Goal: Information Seeking & Learning: Learn about a topic

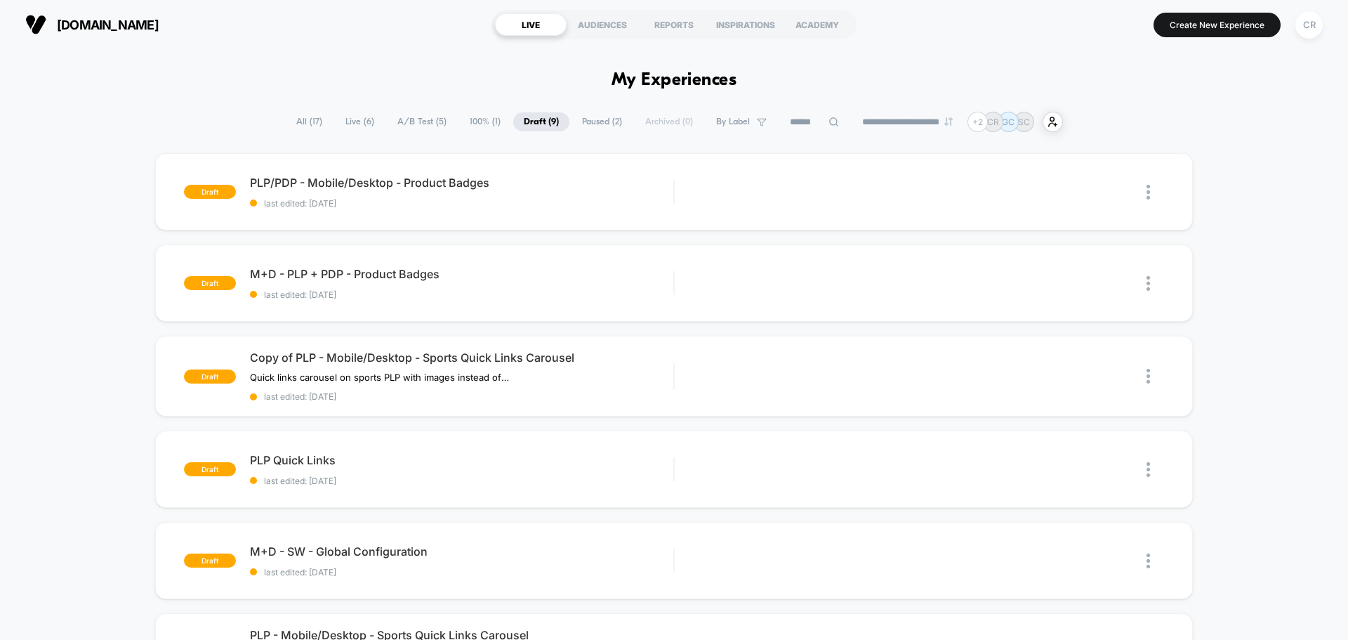
click at [401, 119] on span "A/B Test ( 5 )" at bounding box center [422, 121] width 70 height 19
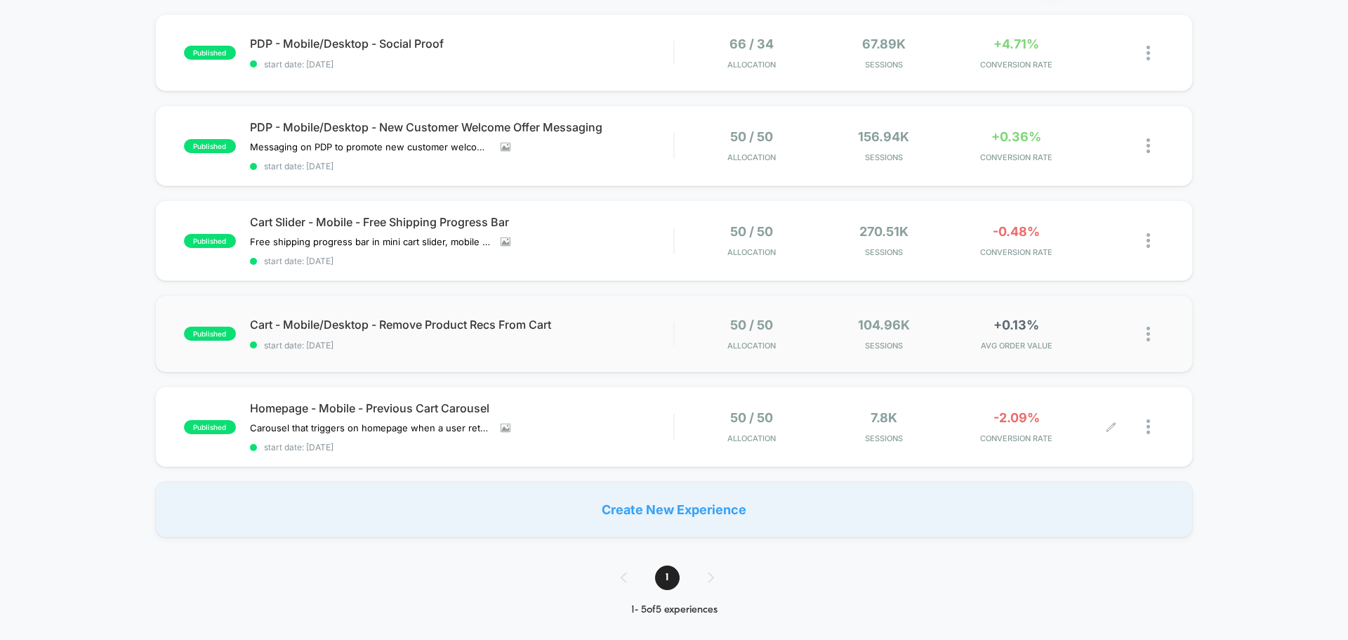
scroll to position [140, 0]
click at [998, 340] on span "AVG ORDER VALUE" at bounding box center [1017, 344] width 126 height 10
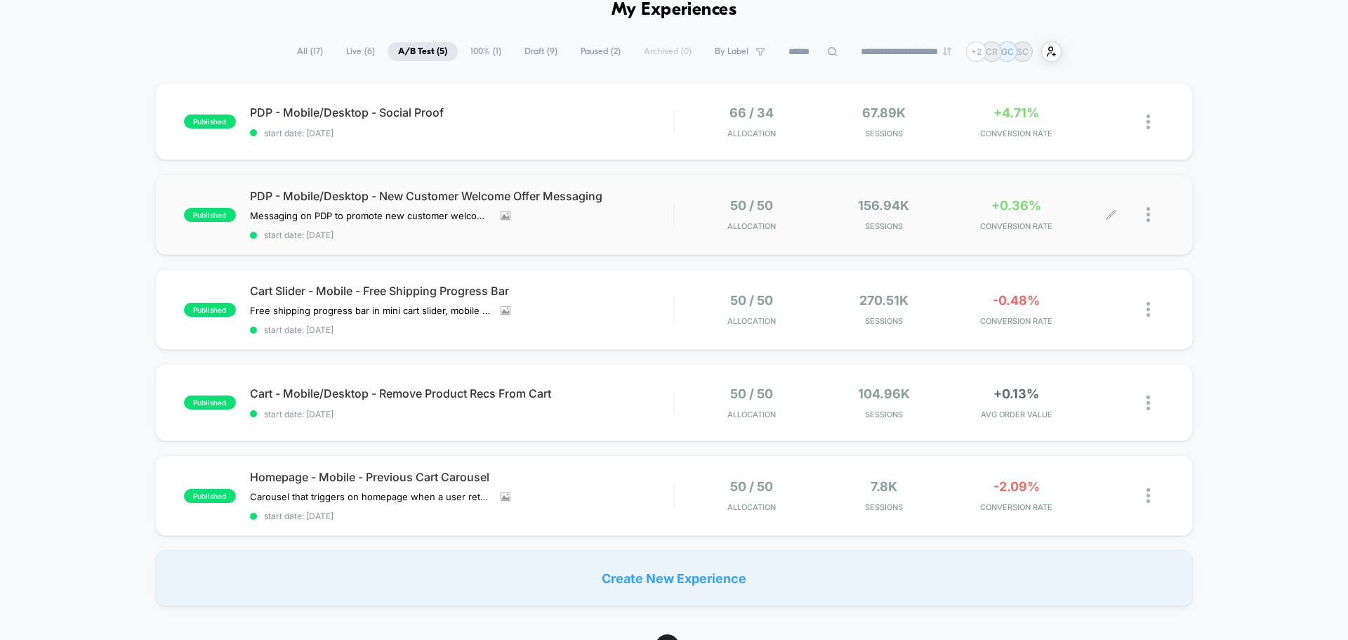
click at [1029, 222] on span "CONVERSION RATE" at bounding box center [1017, 226] width 126 height 10
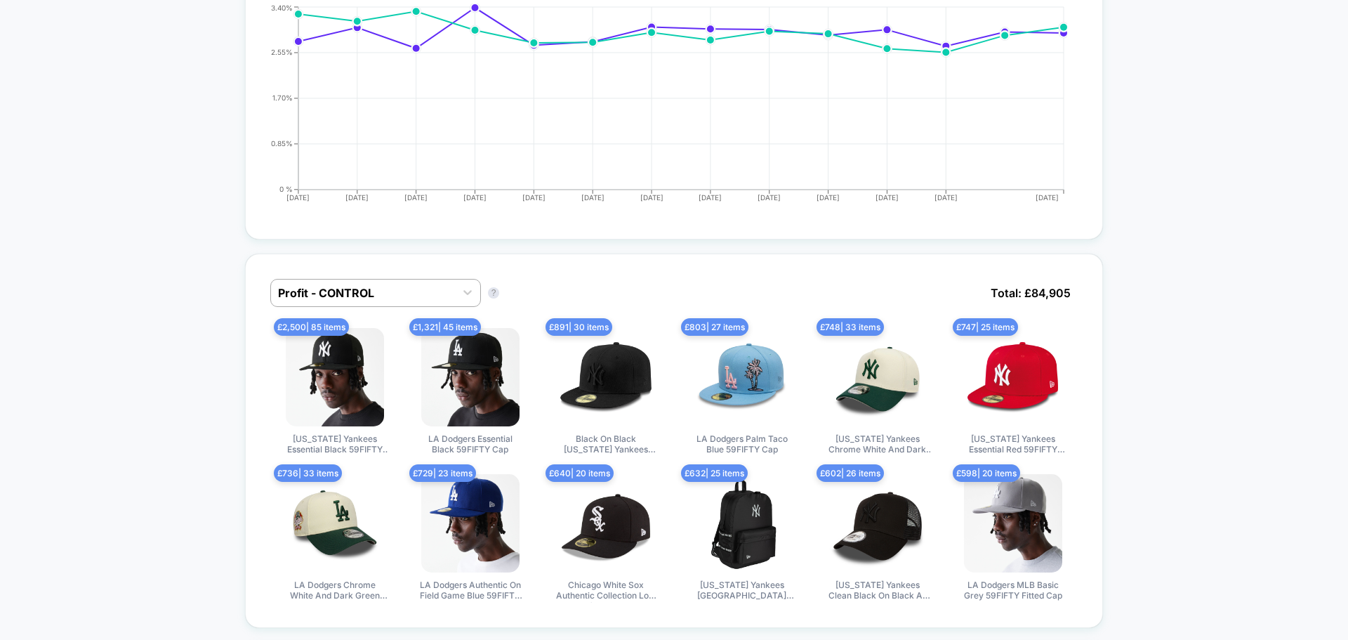
scroll to position [1053, 0]
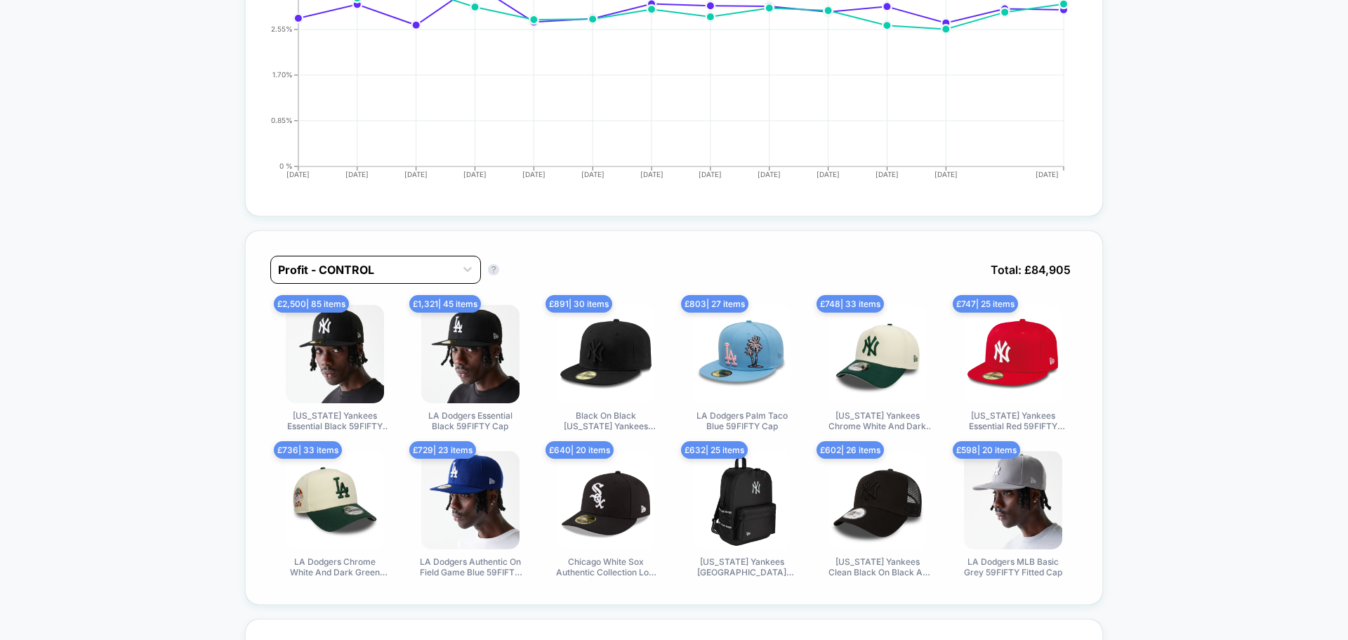
click at [420, 265] on div at bounding box center [363, 269] width 170 height 17
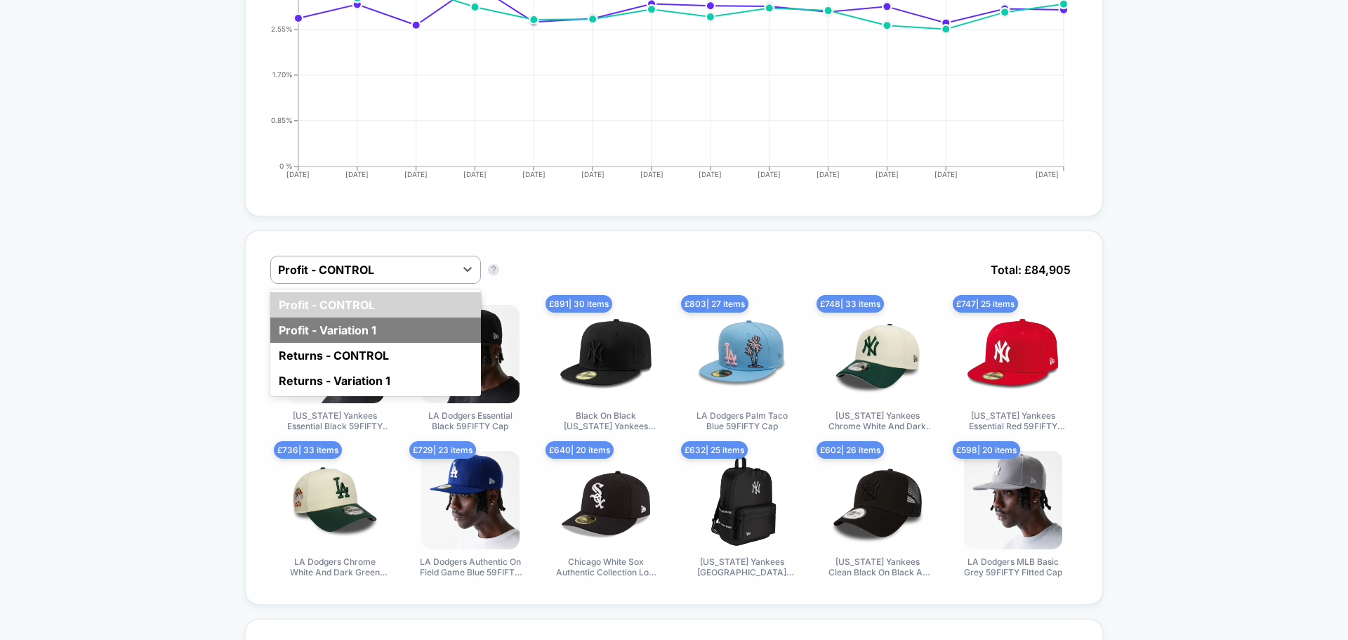
click at [368, 342] on div "Profit - Variation 1" at bounding box center [375, 329] width 211 height 25
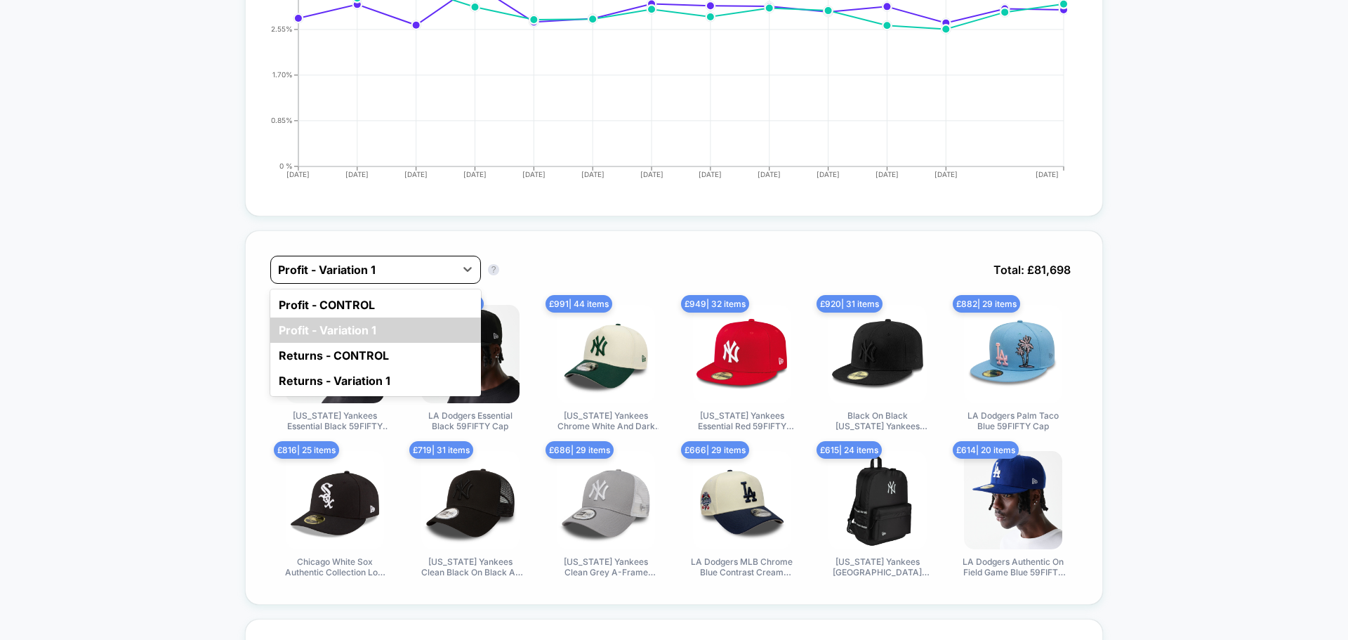
click at [402, 264] on div at bounding box center [363, 269] width 170 height 17
click at [393, 350] on div "Returns - CONTROL" at bounding box center [375, 355] width 211 height 25
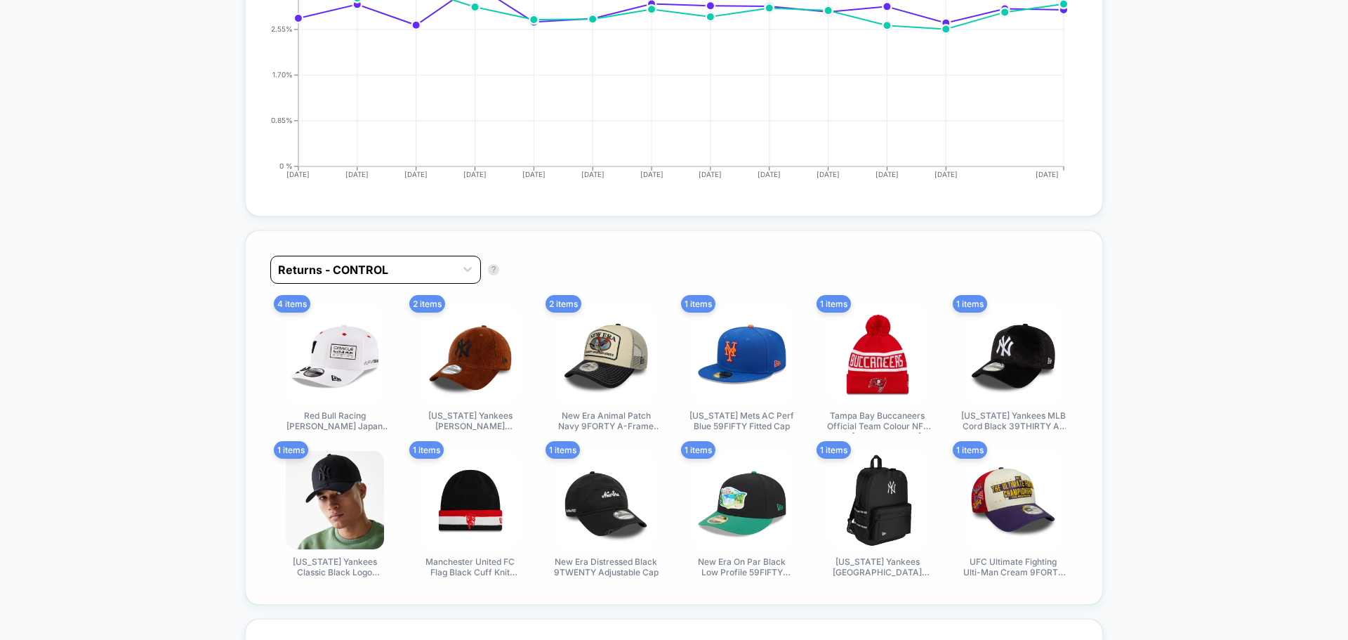
click at [426, 271] on div at bounding box center [363, 269] width 170 height 17
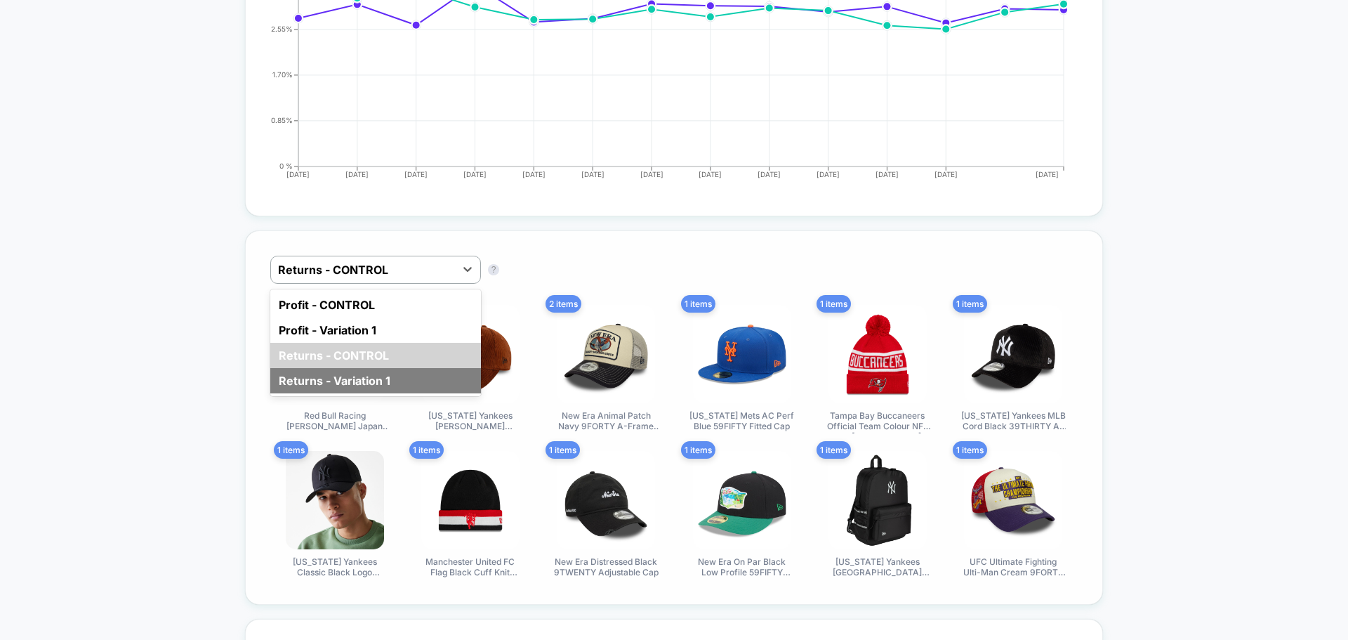
click at [400, 378] on div "Returns - Variation 1" at bounding box center [375, 380] width 211 height 25
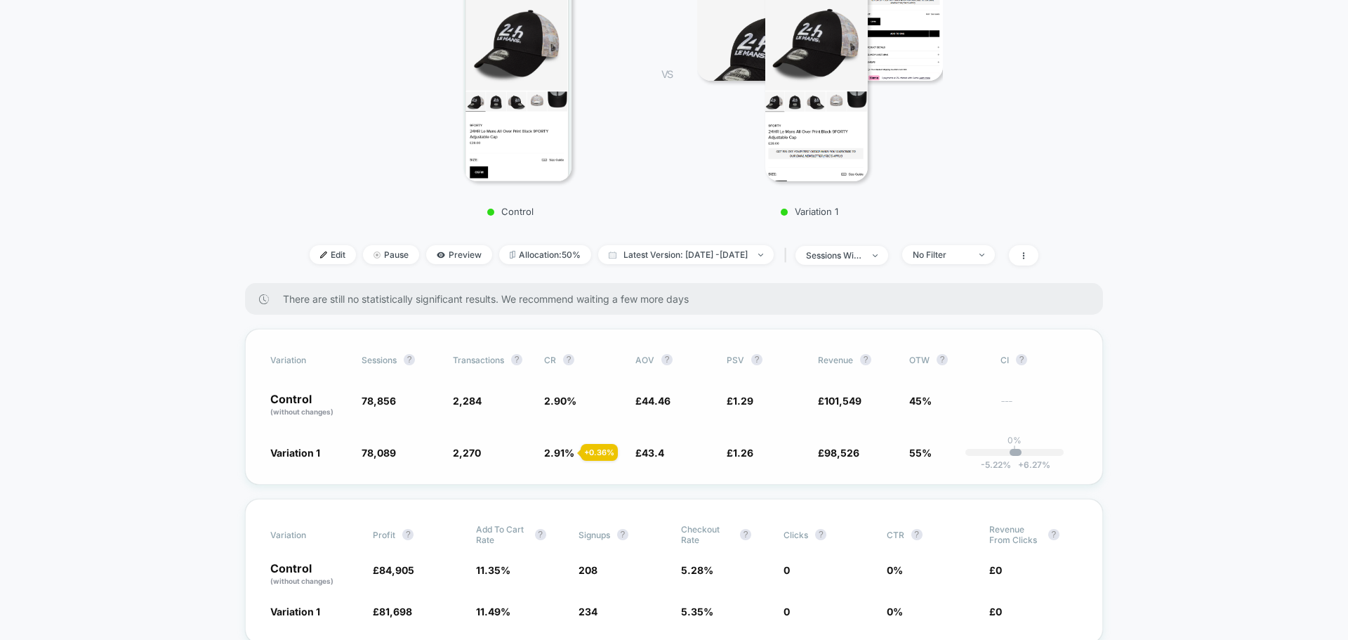
scroll to position [421, 0]
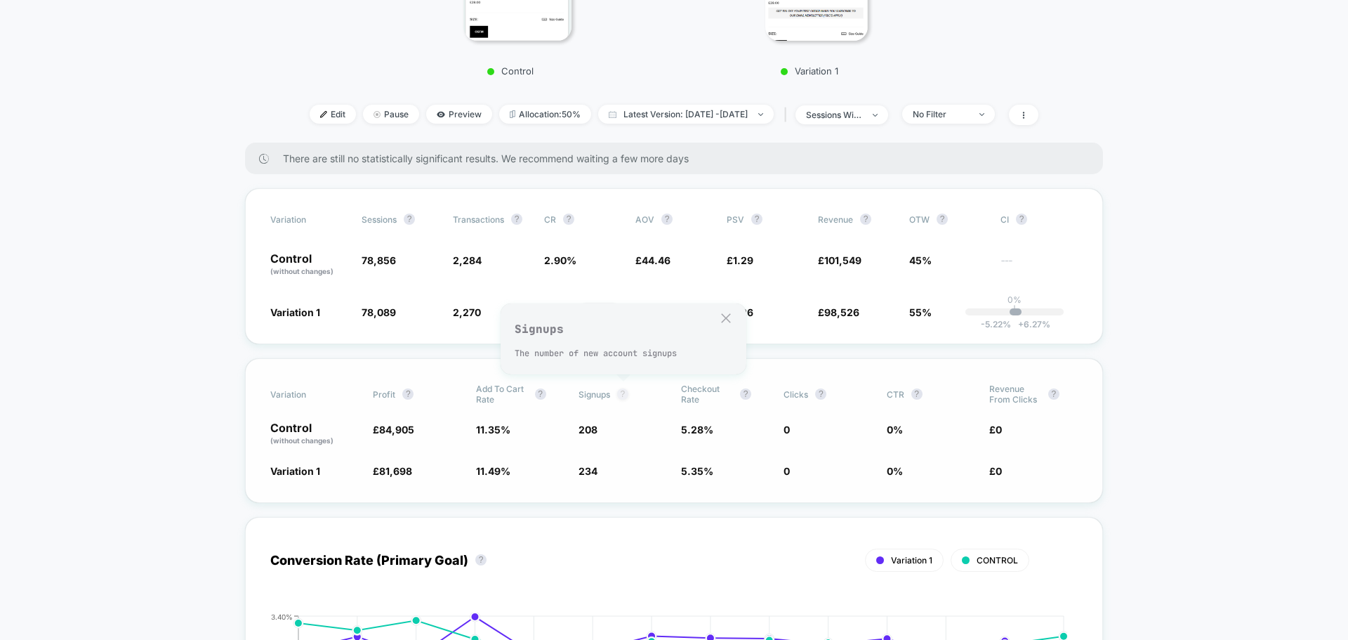
click at [626, 396] on button "?" at bounding box center [622, 393] width 11 height 11
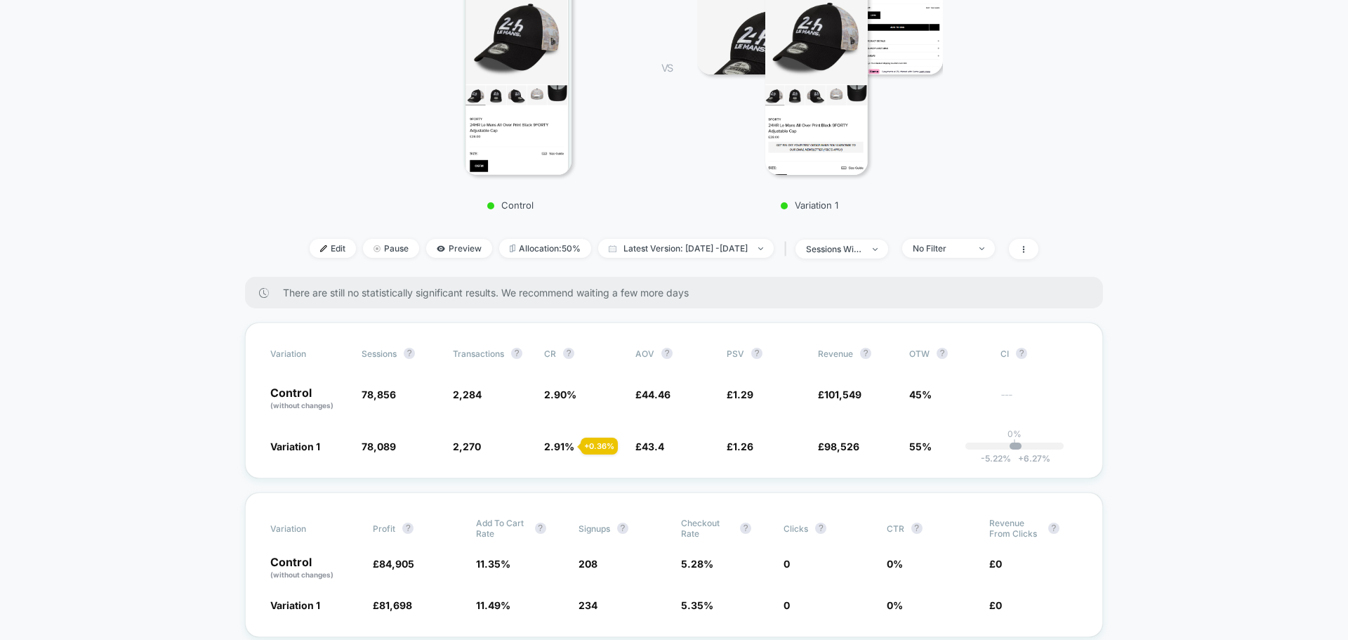
scroll to position [281, 0]
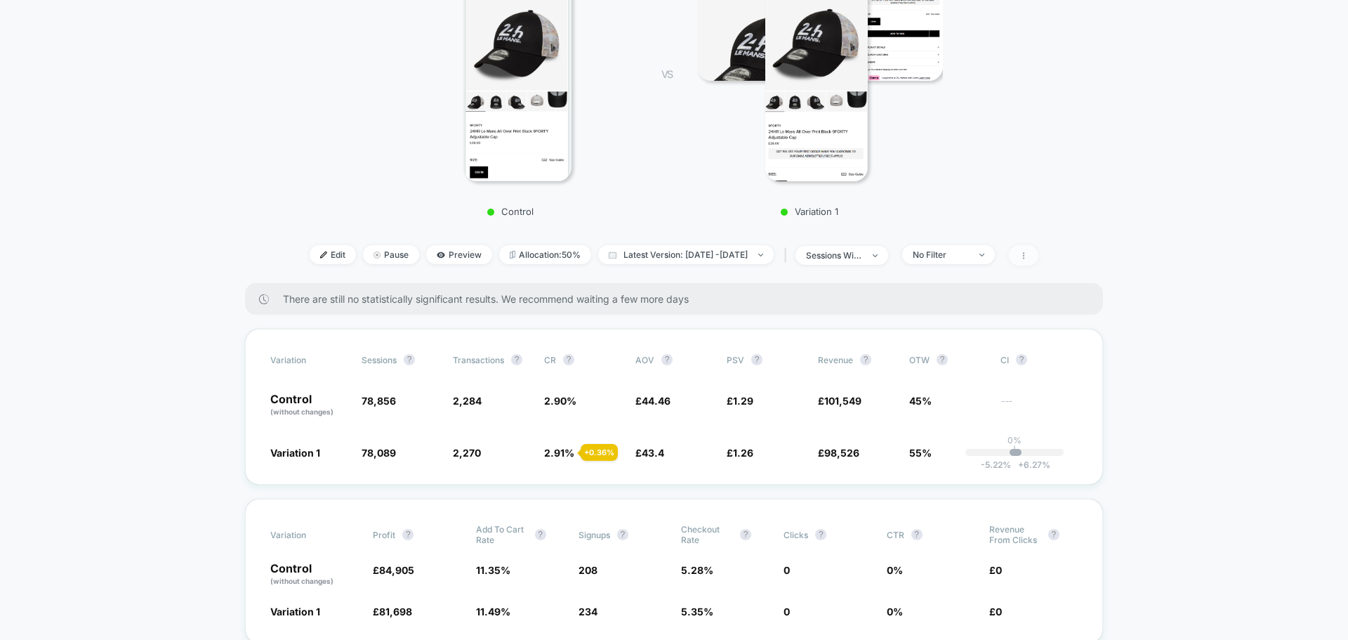
click at [1036, 256] on span at bounding box center [1023, 255] width 29 height 20
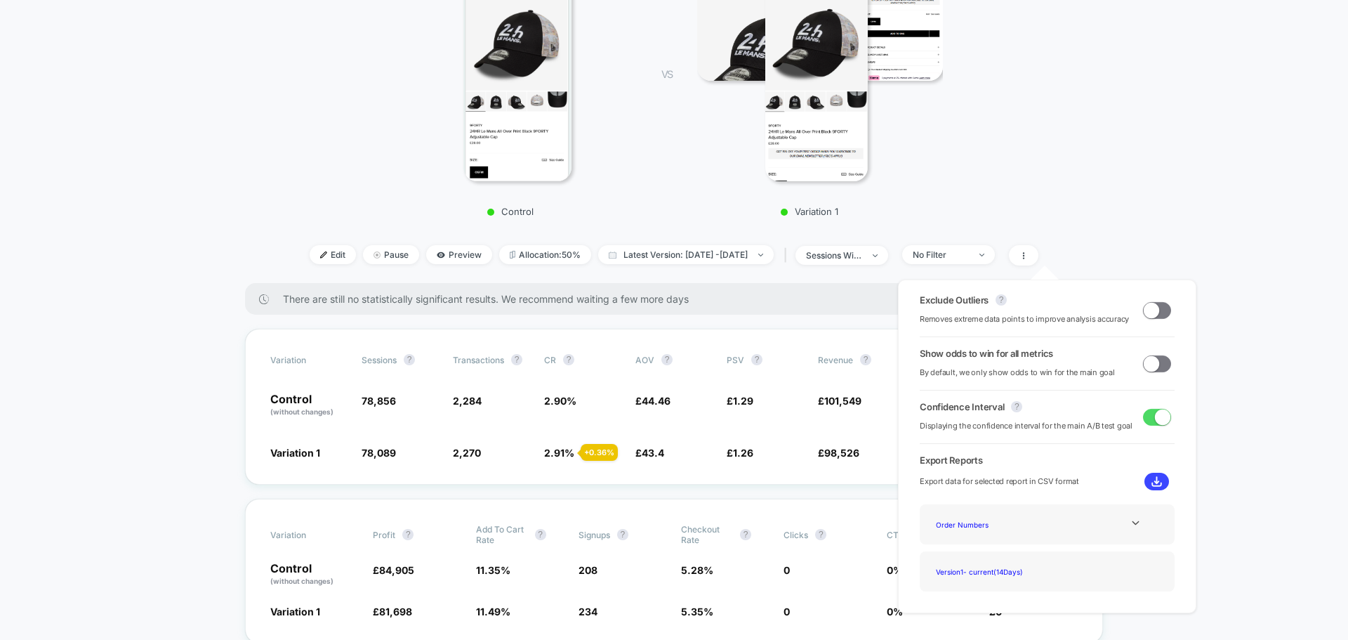
click at [1157, 312] on span at bounding box center [1157, 310] width 28 height 17
click at [1157, 312] on span at bounding box center [1162, 309] width 15 height 15
click at [1157, 312] on span at bounding box center [1157, 310] width 28 height 17
click at [1157, 312] on span at bounding box center [1162, 309] width 15 height 15
click at [1150, 362] on span at bounding box center [1151, 362] width 15 height 15
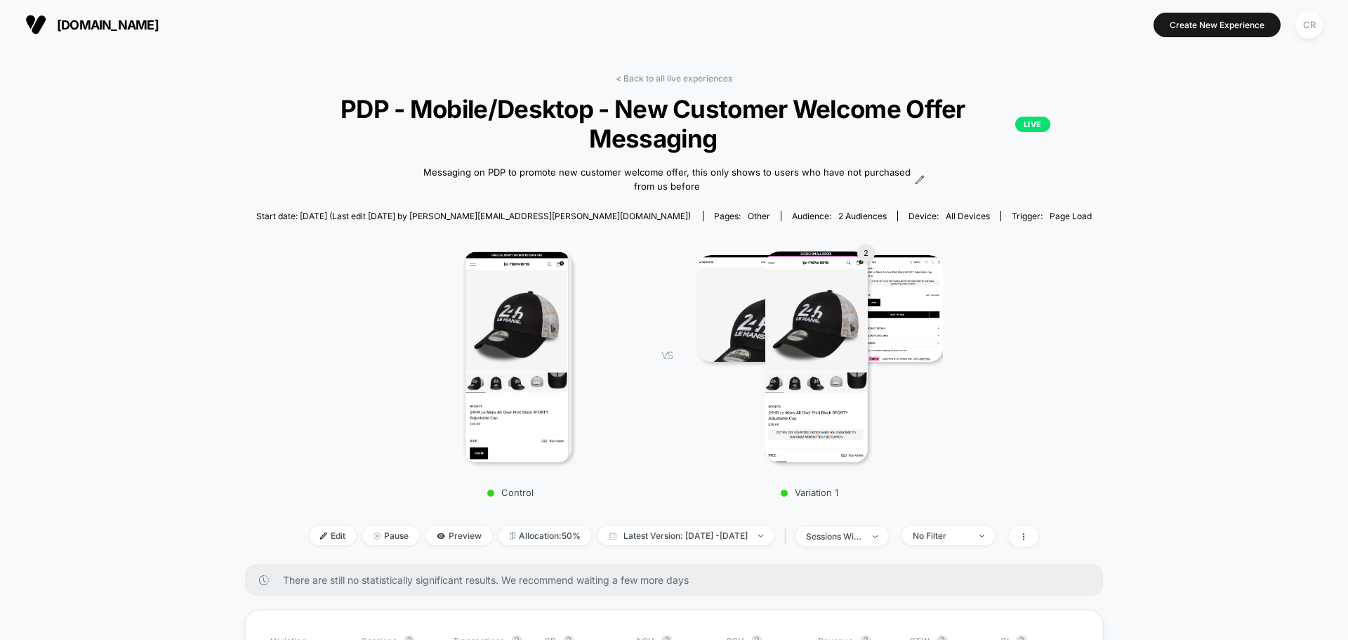
click at [129, 27] on span "[DOMAIN_NAME]" at bounding box center [108, 25] width 102 height 15
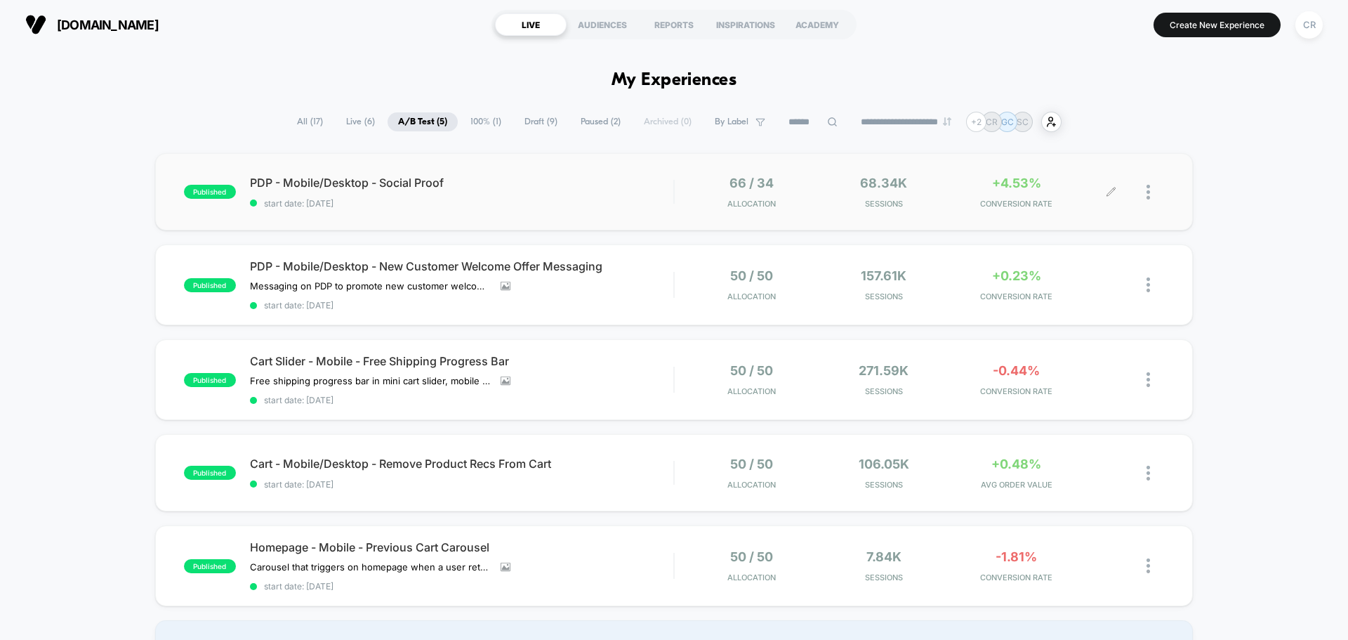
click at [1028, 188] on span "+4.53%" at bounding box center [1016, 183] width 49 height 15
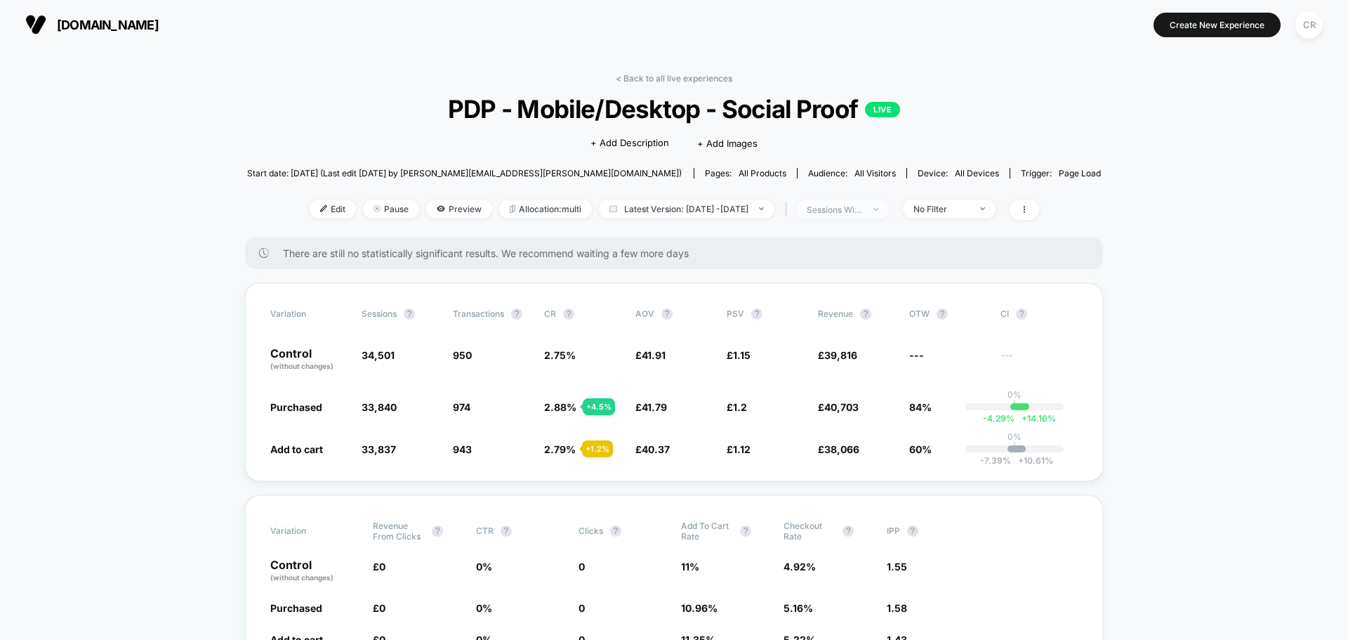
click at [826, 218] on span "sessions with impression" at bounding box center [842, 209] width 93 height 19
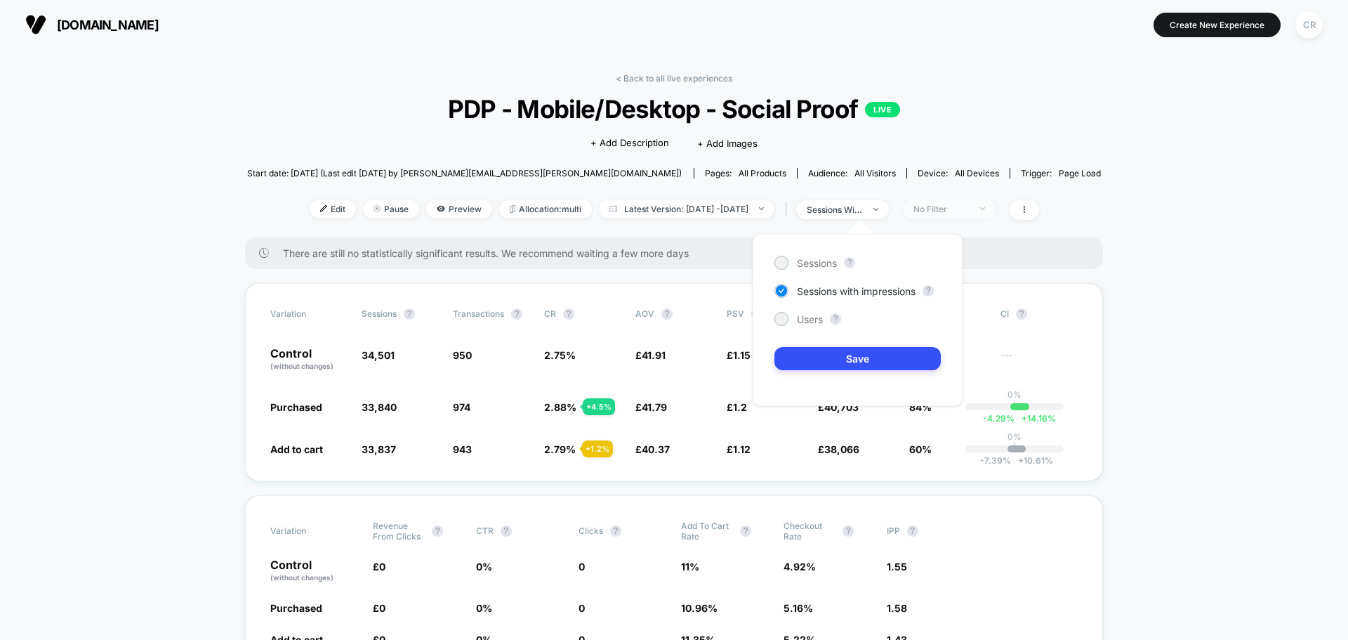
click at [996, 201] on span "No Filter" at bounding box center [949, 208] width 93 height 19
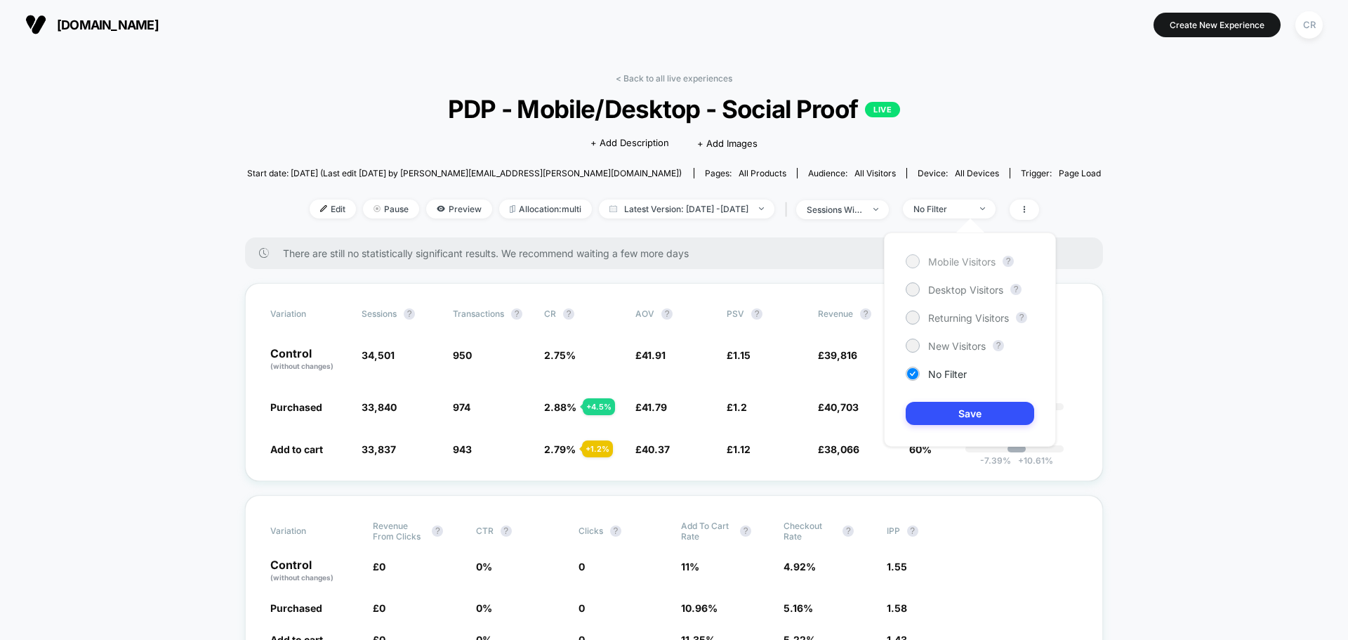
click at [965, 261] on span "Mobile Visitors" at bounding box center [961, 262] width 67 height 12
click at [958, 413] on button "Save" at bounding box center [970, 413] width 128 height 23
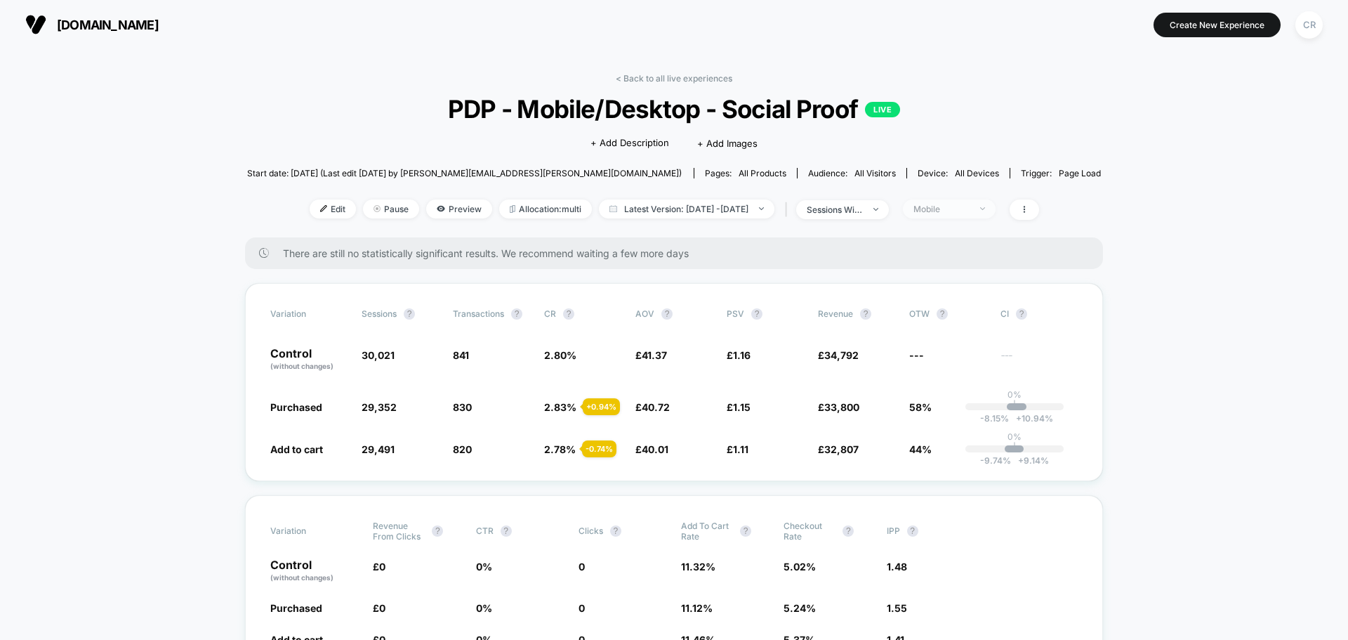
click at [948, 211] on div "Mobile" at bounding box center [942, 209] width 56 height 11
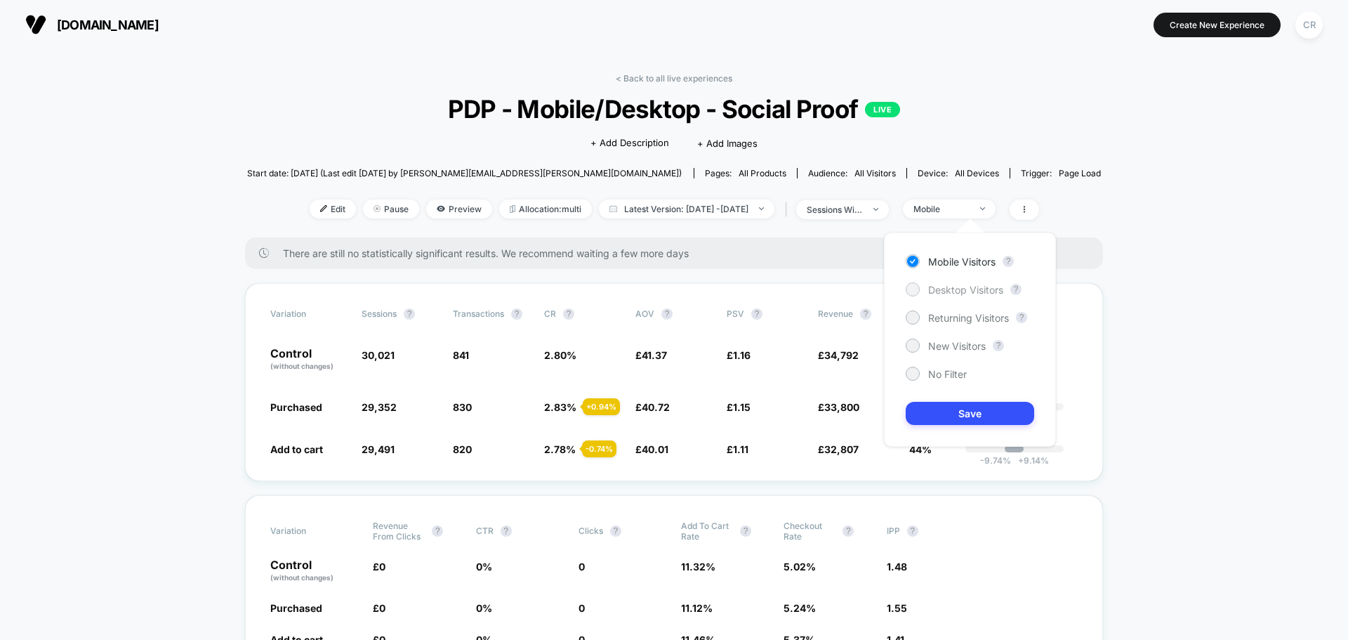
click at [941, 291] on span "Desktop Visitors" at bounding box center [965, 290] width 75 height 12
click at [932, 422] on button "Save" at bounding box center [970, 413] width 128 height 23
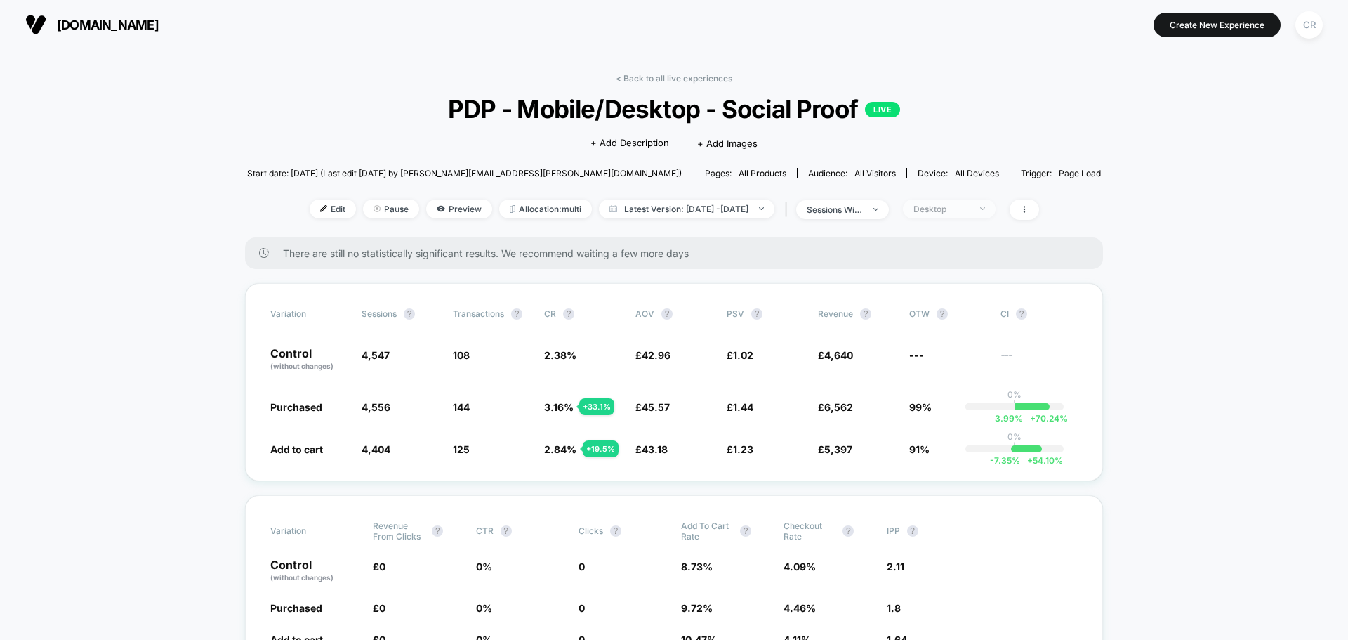
click at [953, 211] on div "Desktop" at bounding box center [942, 209] width 56 height 11
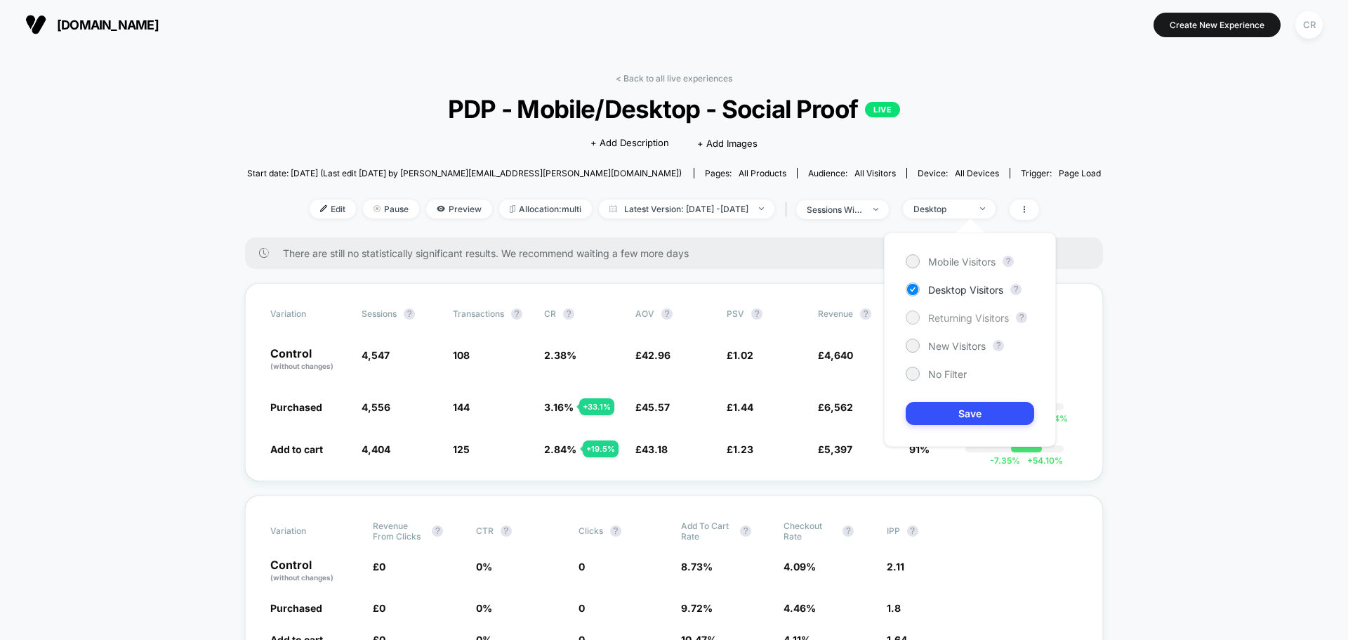
click at [955, 319] on span "Returning Visitors" at bounding box center [968, 318] width 81 height 12
click at [937, 416] on button "Save" at bounding box center [970, 413] width 128 height 23
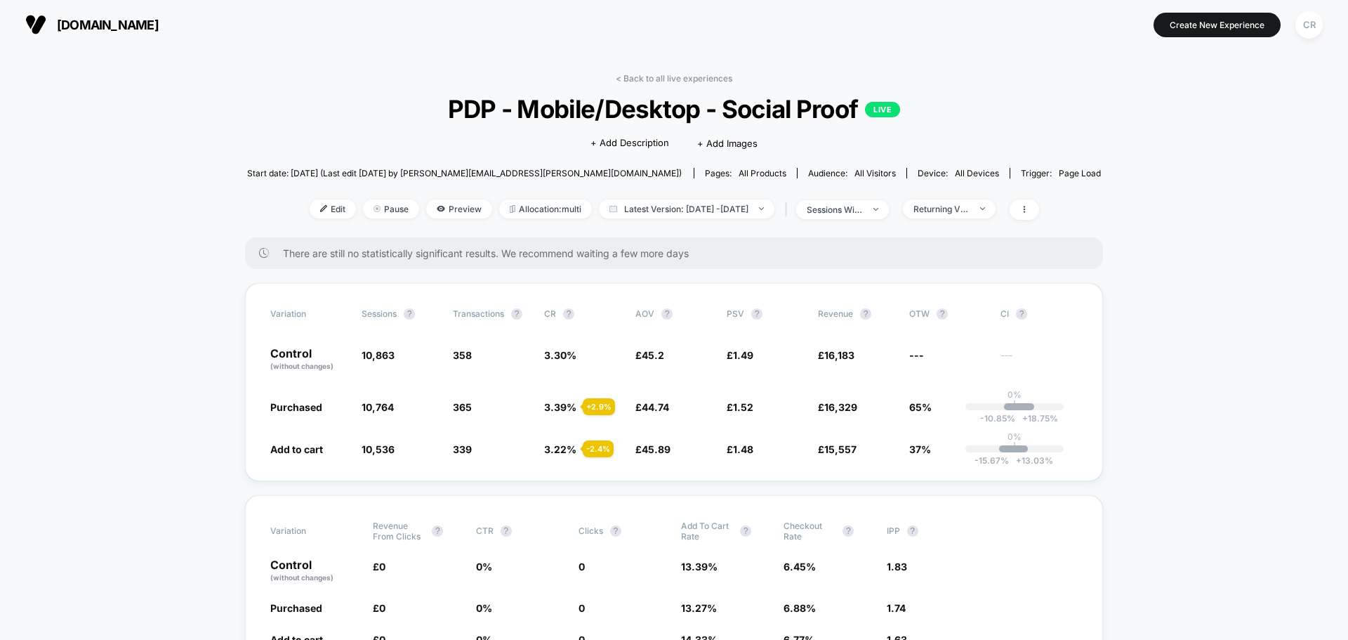
click at [964, 221] on div "< Back to all live experiences PDP - Mobile/Desktop - Social Proof LIVE Click t…" at bounding box center [674, 155] width 855 height 164
click at [964, 220] on div "< Back to all live experiences PDP - Mobile/Desktop - Social Proof LIVE Click t…" at bounding box center [674, 155] width 855 height 164
click at [964, 213] on div "Returning Visitors" at bounding box center [942, 209] width 56 height 11
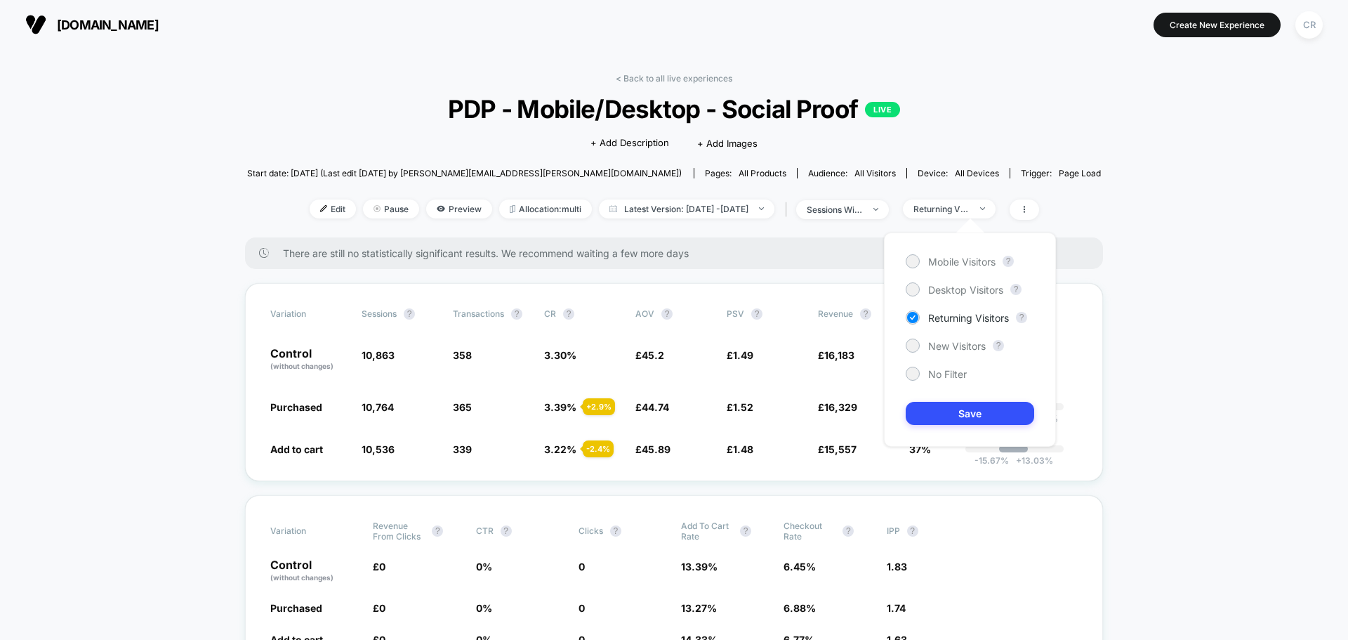
click at [952, 336] on div "Mobile Visitors ? Desktop Visitors ? Returning Visitors ? New Visitors ? No Fil…" at bounding box center [970, 339] width 172 height 214
click at [952, 345] on span "New Visitors" at bounding box center [957, 346] width 58 height 12
click at [946, 422] on button "Save" at bounding box center [970, 413] width 128 height 23
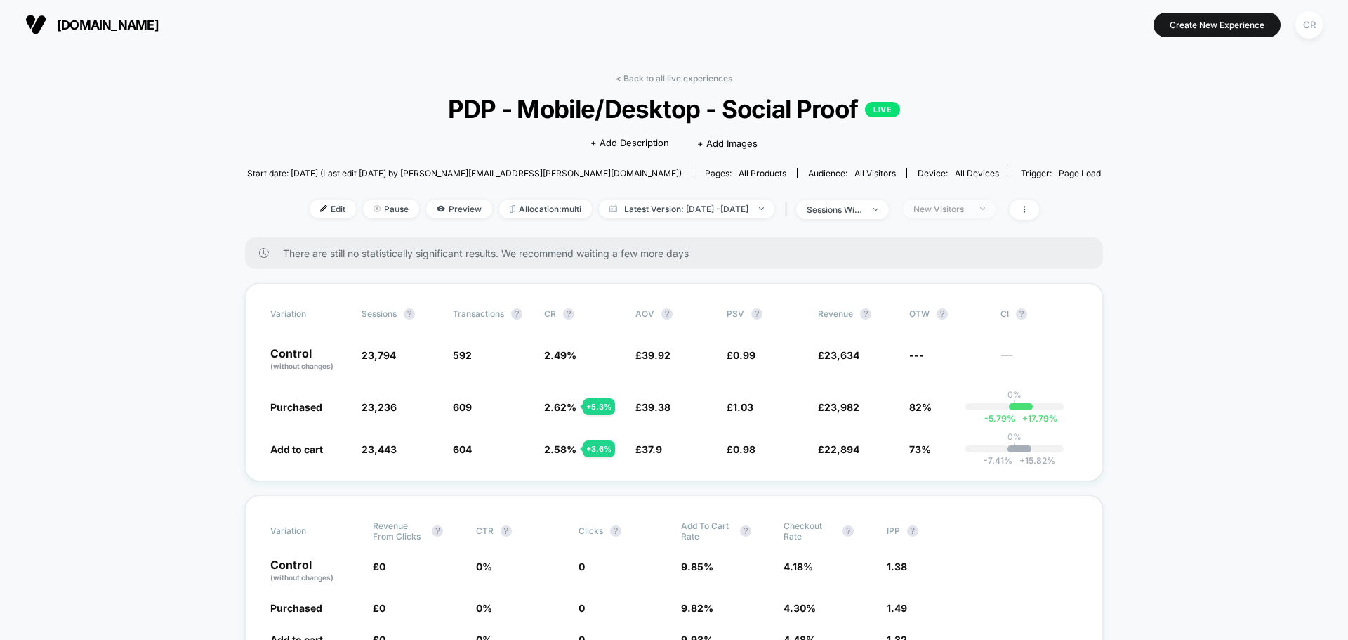
click at [963, 212] on div "New Visitors" at bounding box center [942, 209] width 56 height 11
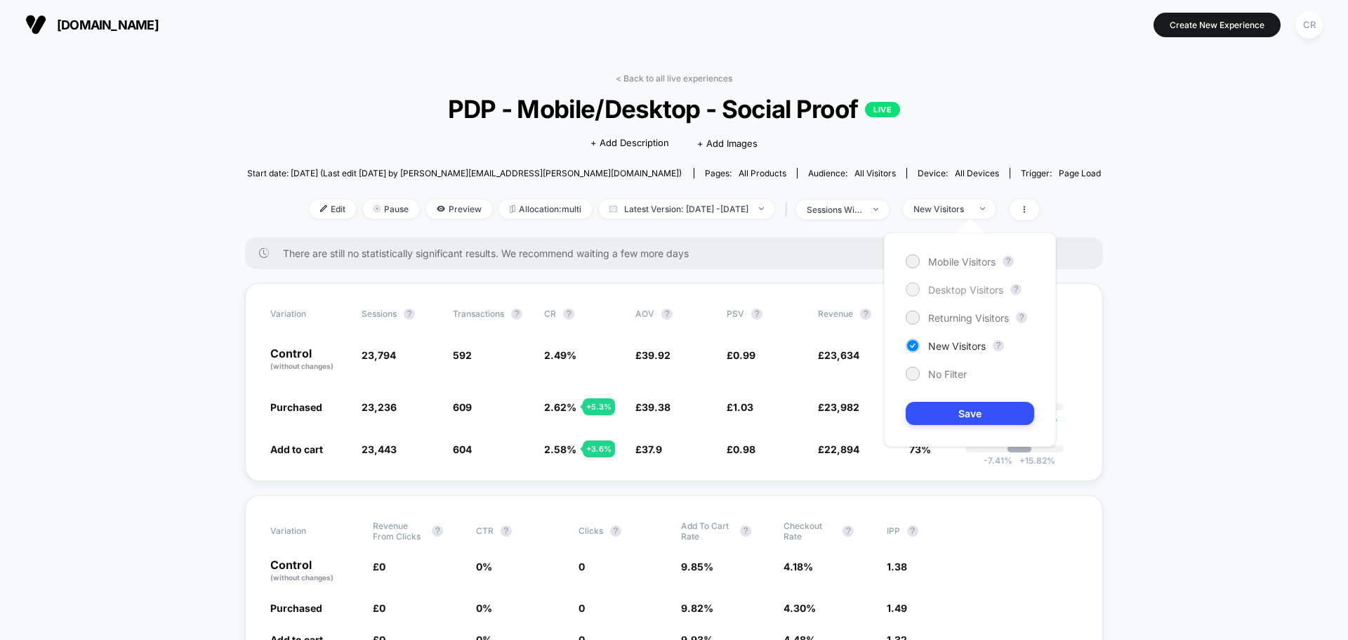
click at [950, 286] on span "Desktop Visitors" at bounding box center [965, 290] width 75 height 12
click at [928, 412] on button "Save" at bounding box center [970, 413] width 128 height 23
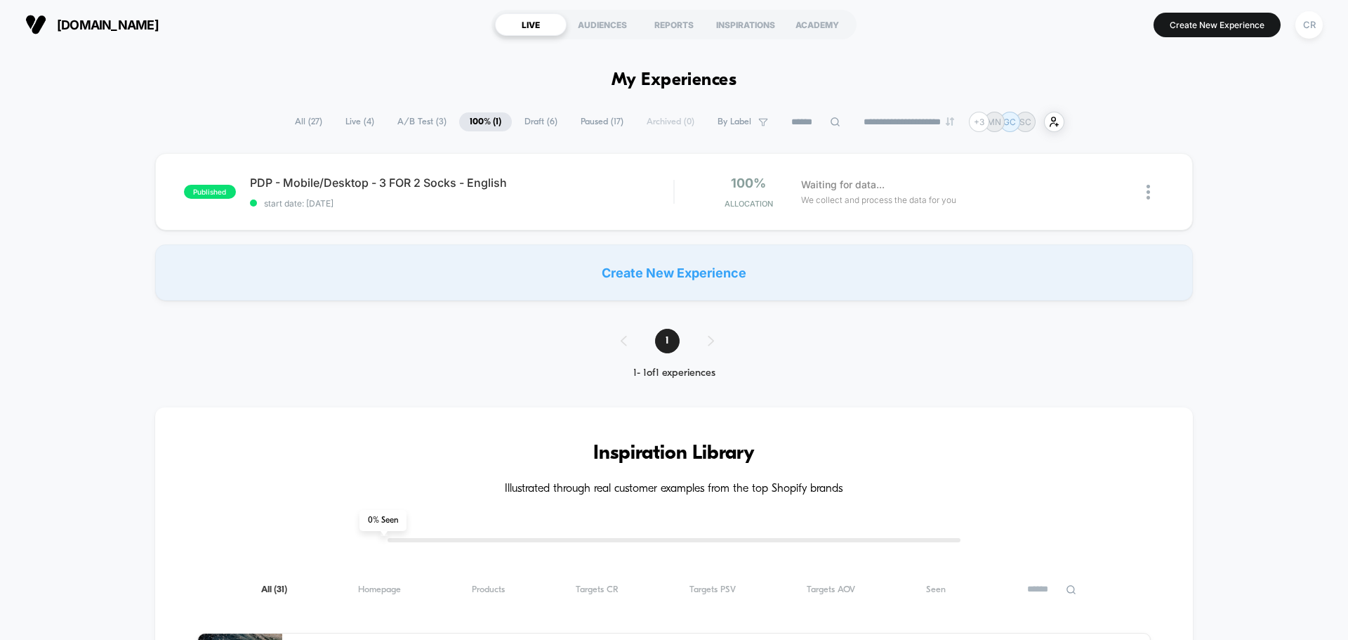
click at [523, 118] on span "Draft ( 6 )" at bounding box center [541, 121] width 54 height 19
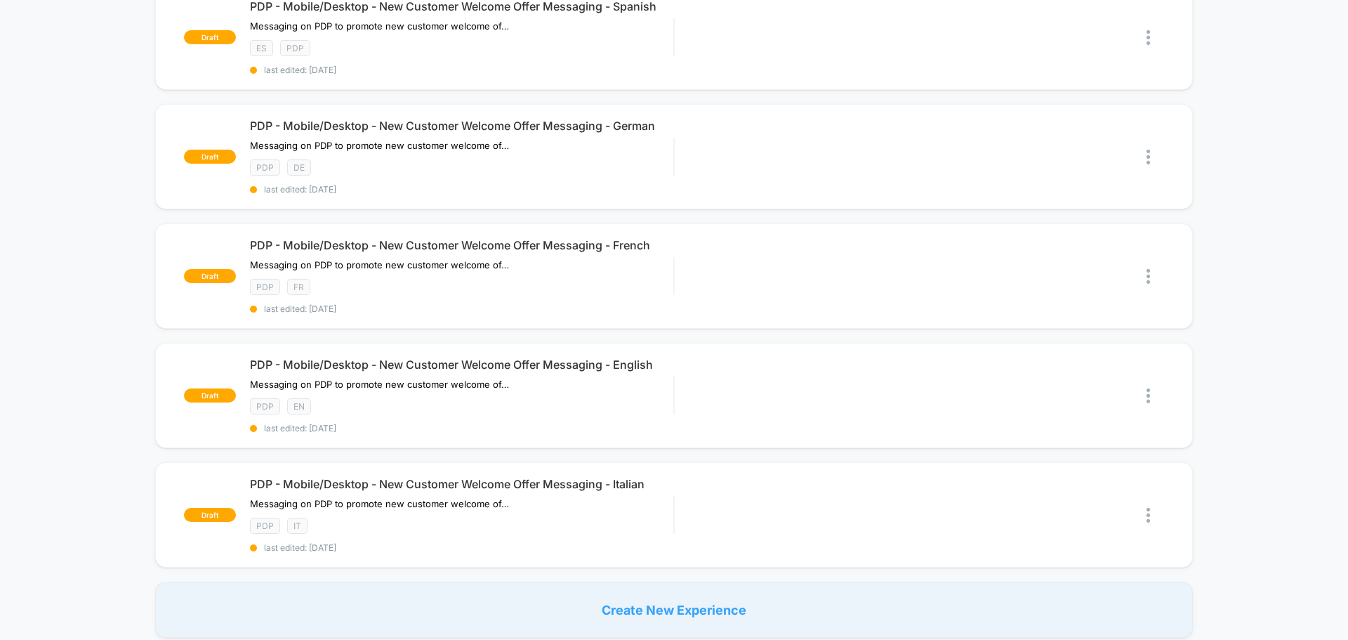
scroll to position [351, 0]
